Goal: Information Seeking & Learning: Learn about a topic

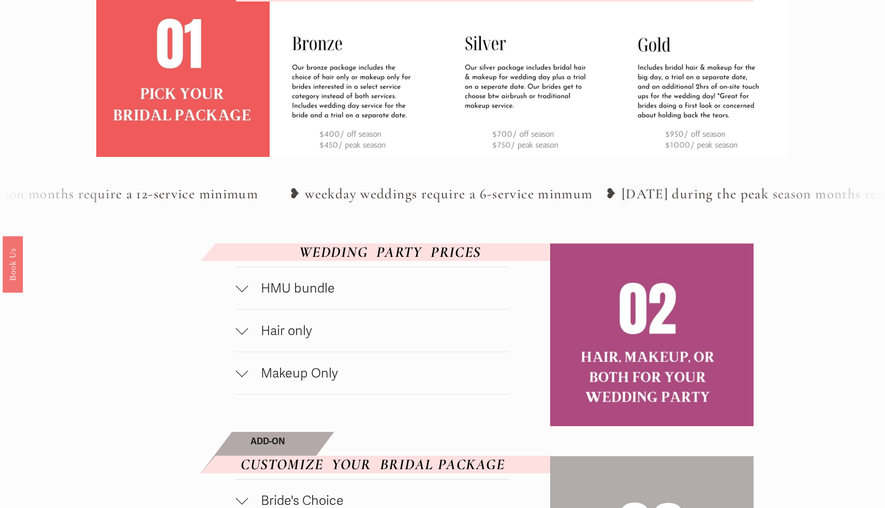
scroll to position [403, 0]
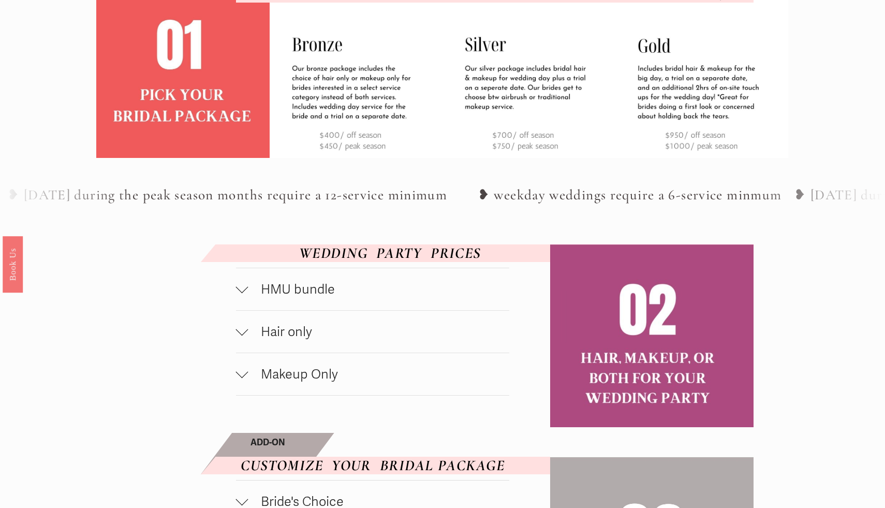
click at [263, 280] on button "HMU bundle" at bounding box center [372, 289] width 273 height 42
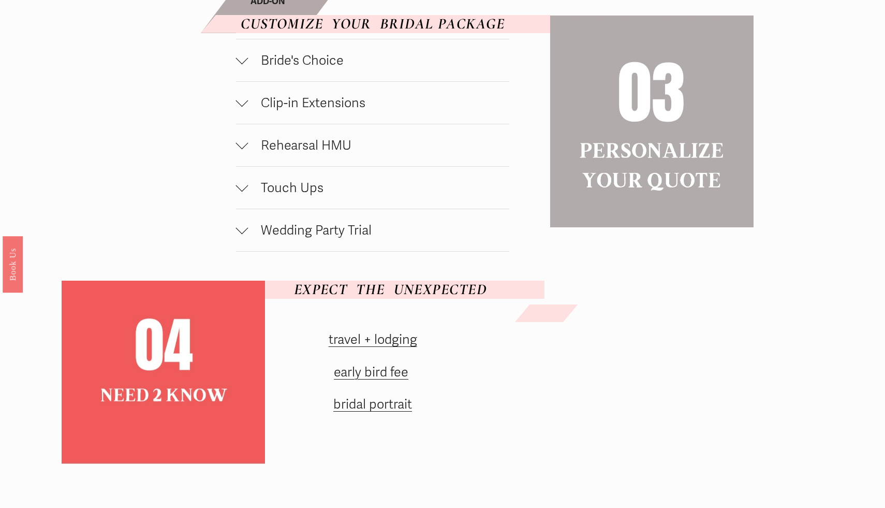
scroll to position [918, 0]
click at [242, 65] on div at bounding box center [242, 59] width 12 height 12
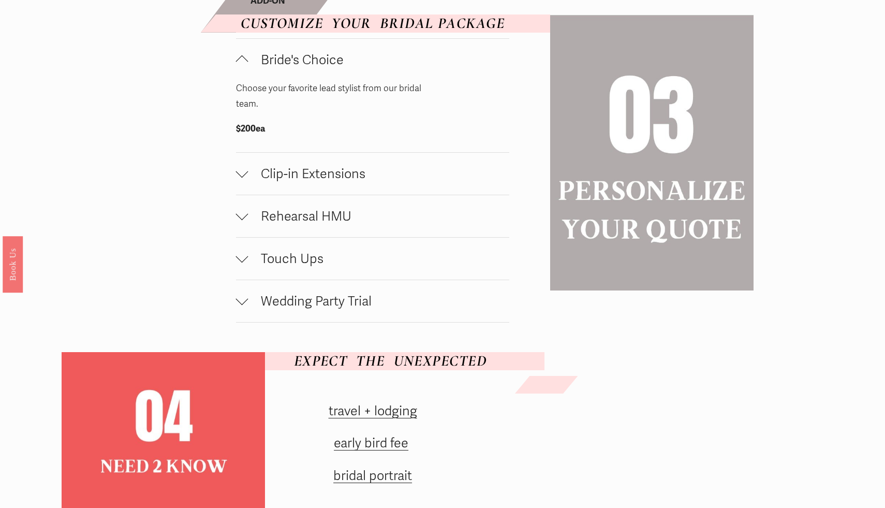
click at [388, 416] on link "travel + lodging" at bounding box center [373, 411] width 89 height 16
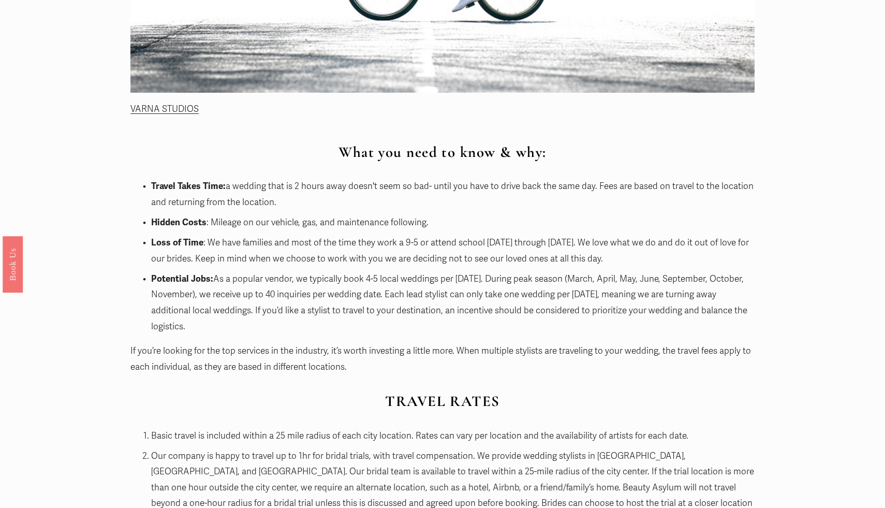
scroll to position [721, 0]
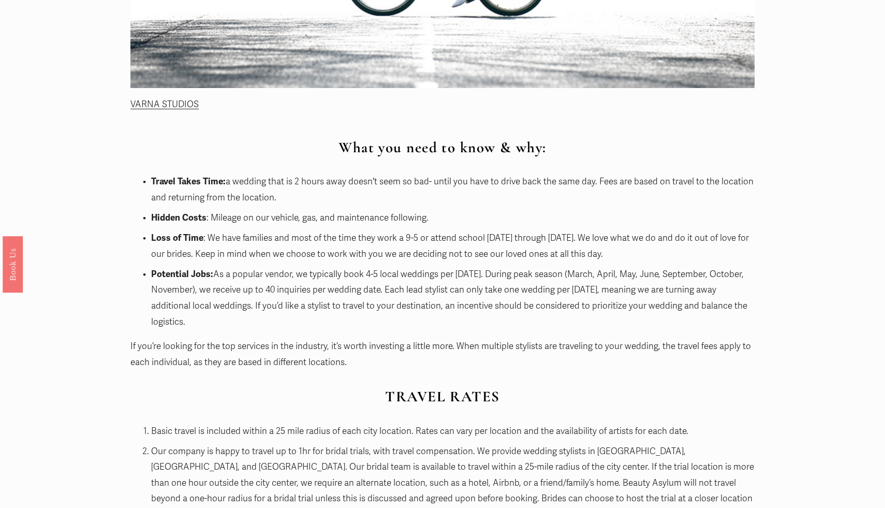
click at [96, 305] on article "Hairstylist and Makeup Artist Travel Rates for Weddings Bridal Info Nov 11 Writ…" at bounding box center [442, 438] width 885 height 2209
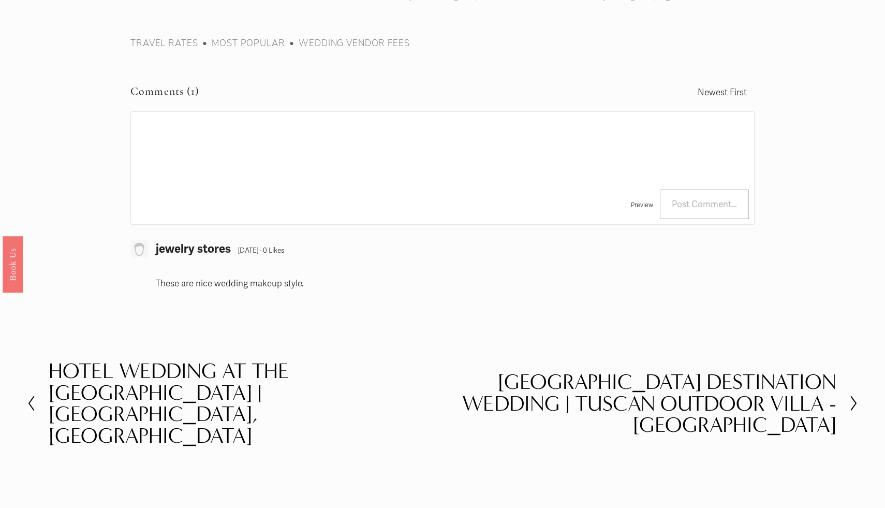
scroll to position [2150, 0]
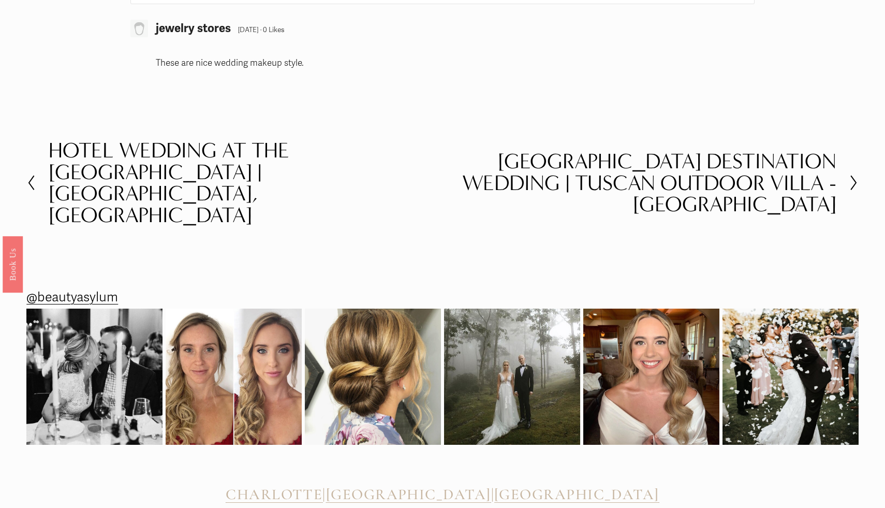
click at [443, 485] on span "[GEOGRAPHIC_DATA]" at bounding box center [408, 494] width 165 height 18
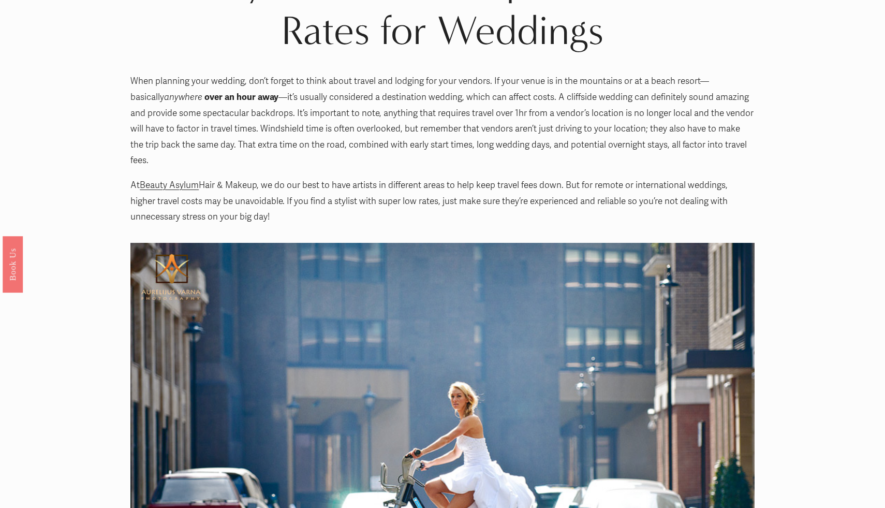
scroll to position [0, 0]
